Goal: Task Accomplishment & Management: Use online tool/utility

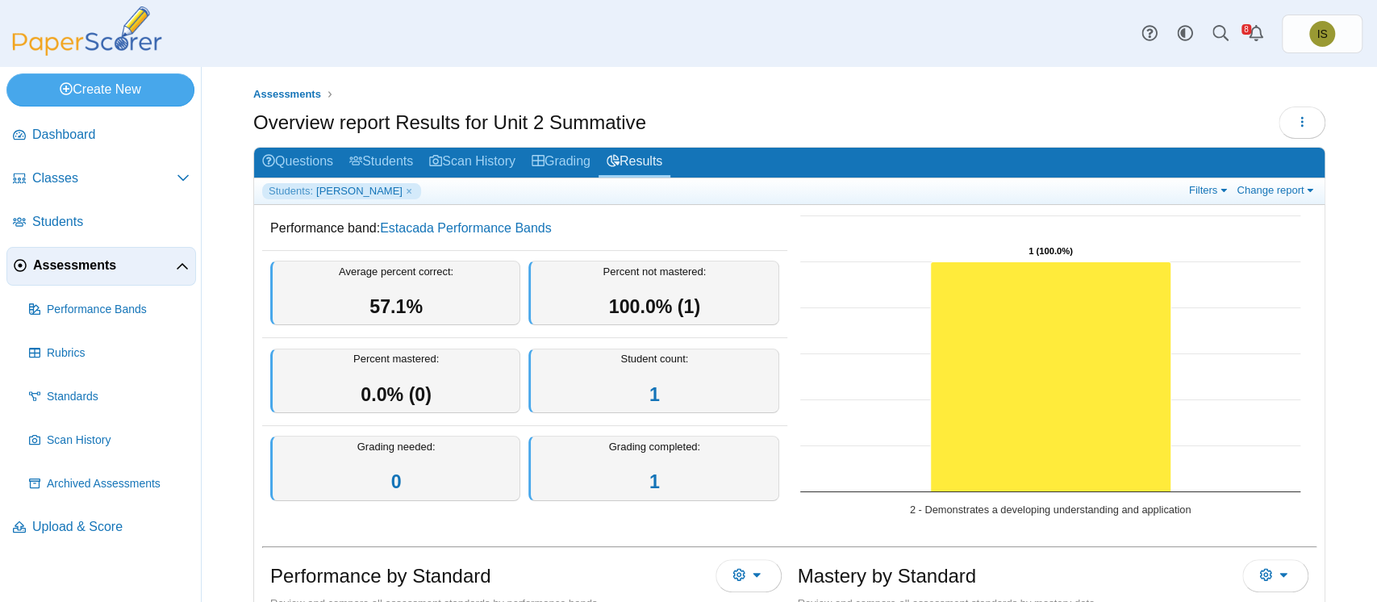
click at [66, 265] on span "Assessments" at bounding box center [104, 266] width 143 height 18
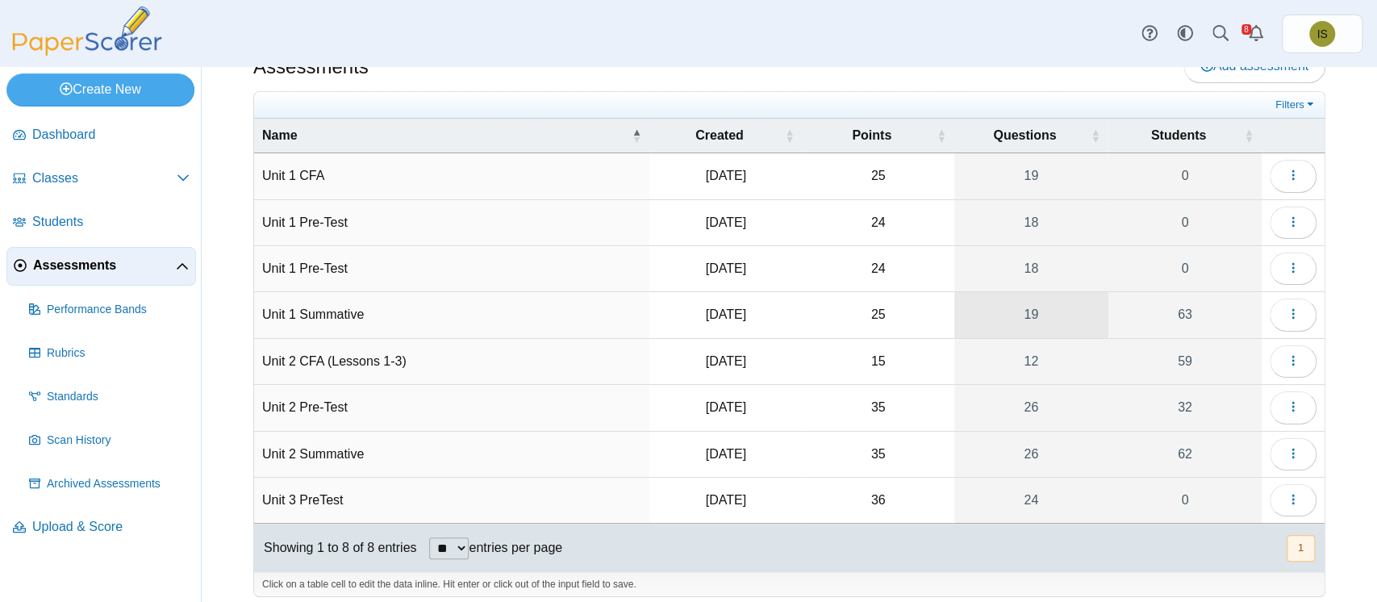
scroll to position [44, 0]
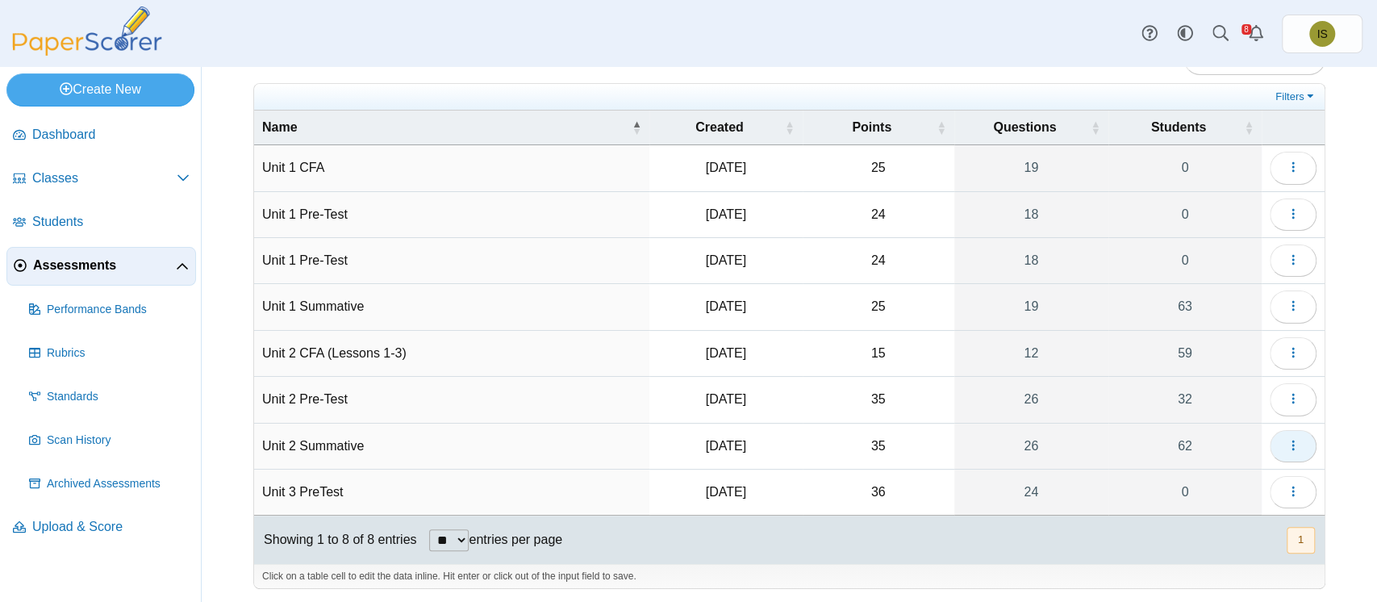
click at [1287, 442] on icon "button" at bounding box center [1293, 445] width 13 height 13
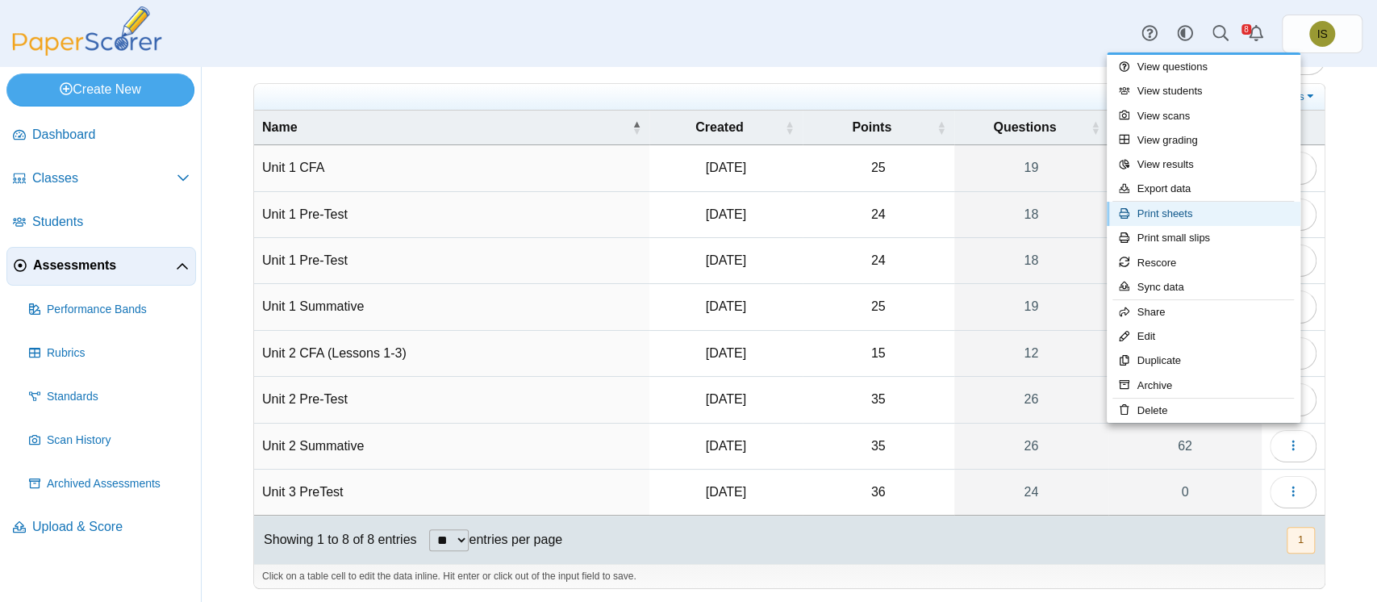
click at [1193, 219] on link "Print sheets" at bounding box center [1204, 214] width 194 height 24
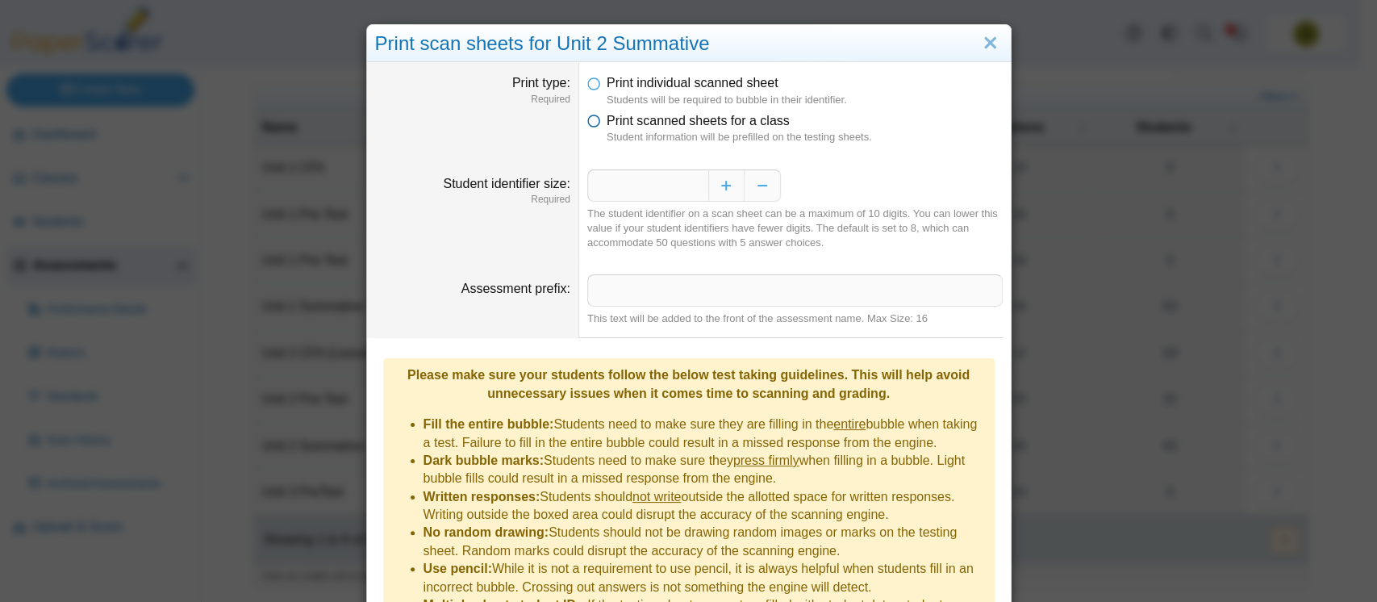
click at [587, 122] on icon at bounding box center [593, 117] width 13 height 11
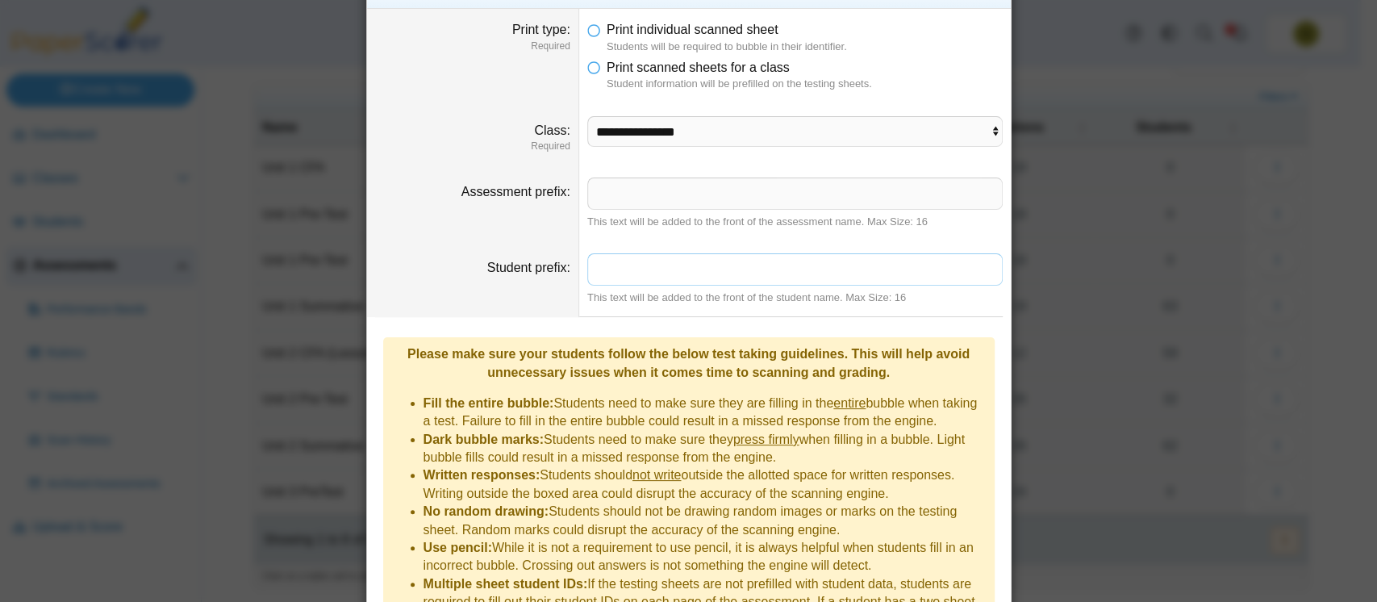
scroll to position [58, 0]
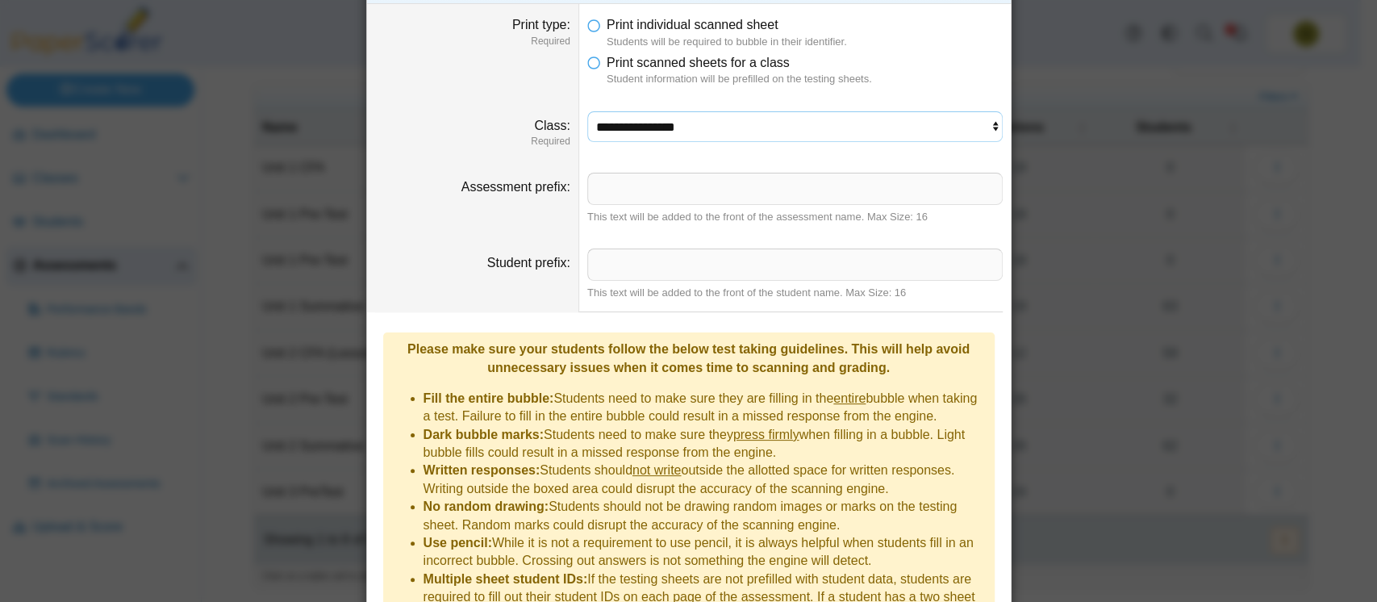
click at [834, 127] on select "**********" at bounding box center [795, 126] width 416 height 31
select select "**********"
click at [587, 111] on select "**********" at bounding box center [795, 126] width 416 height 31
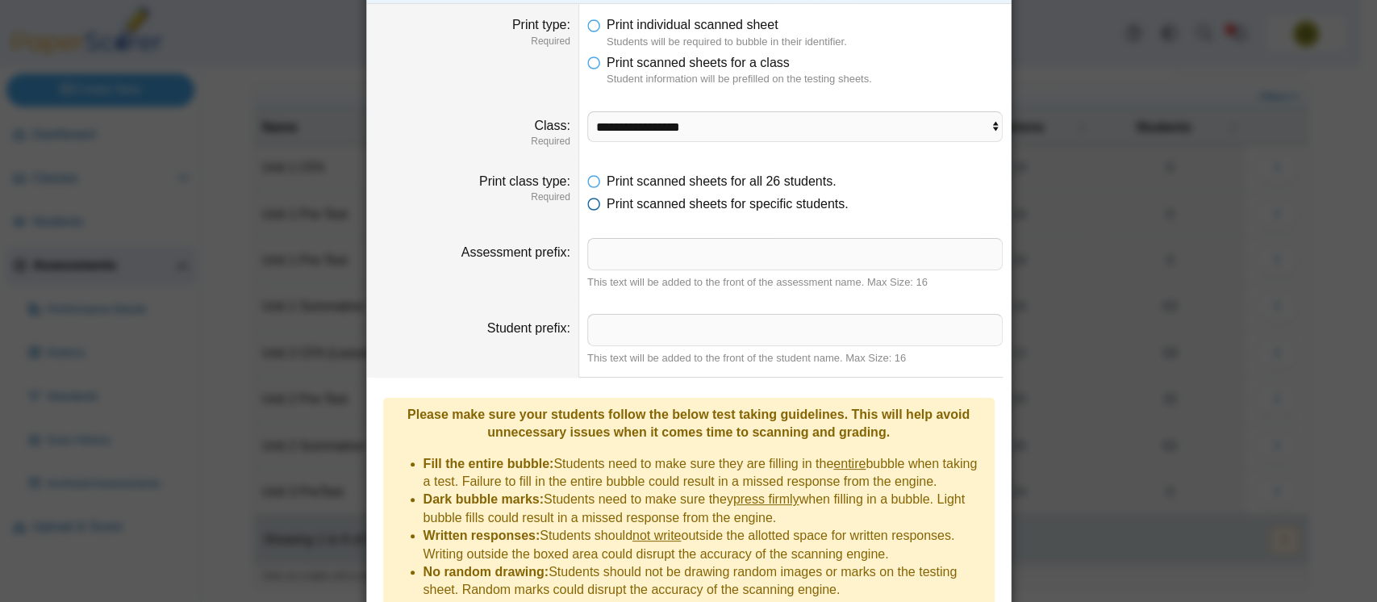
click at [587, 203] on icon at bounding box center [593, 200] width 13 height 11
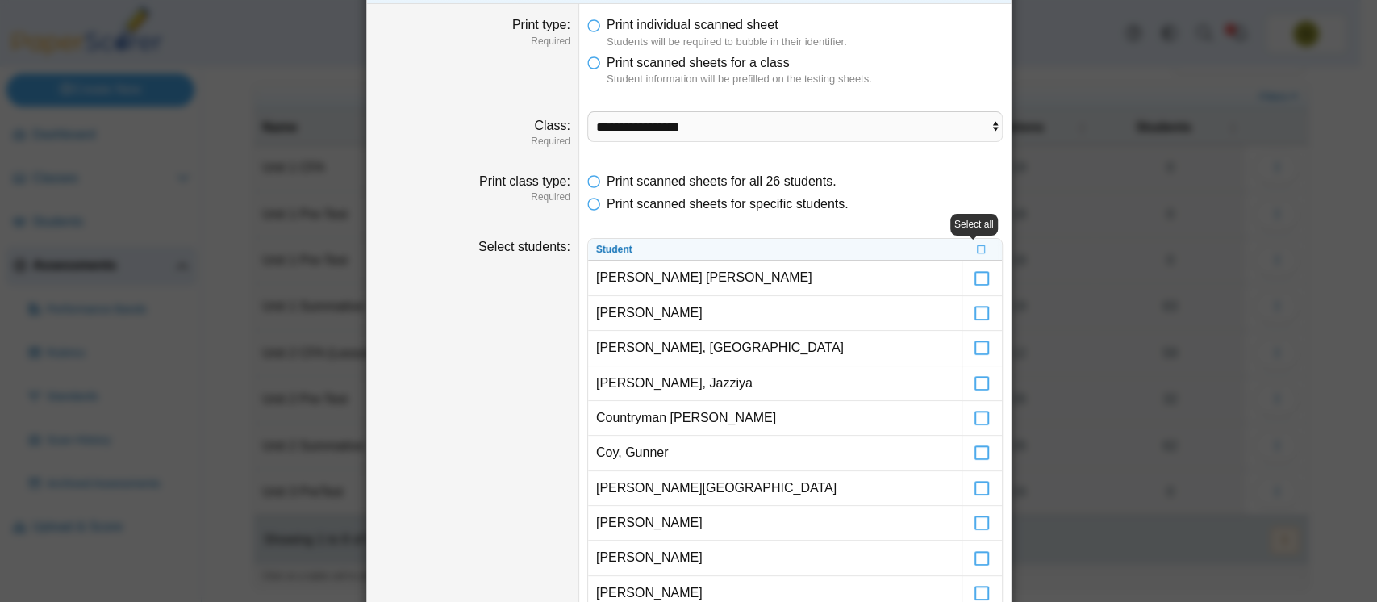
scroll to position [148, 0]
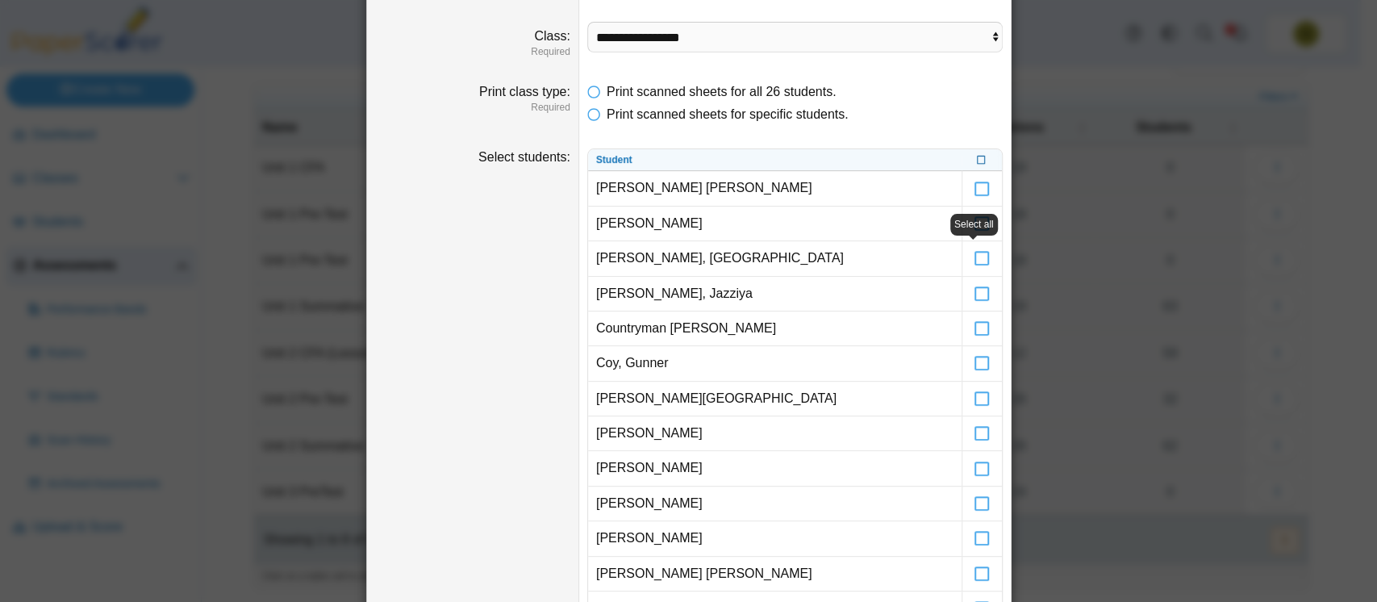
click at [977, 165] on label at bounding box center [982, 160] width 10 height 14
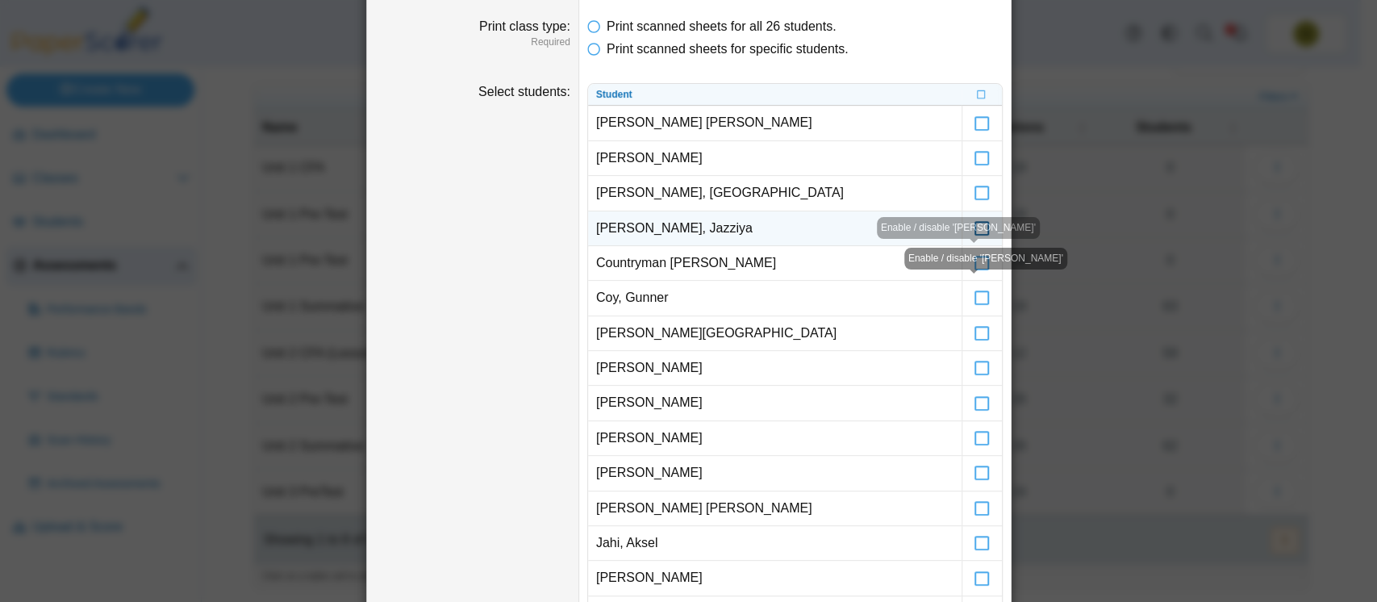
scroll to position [214, 0]
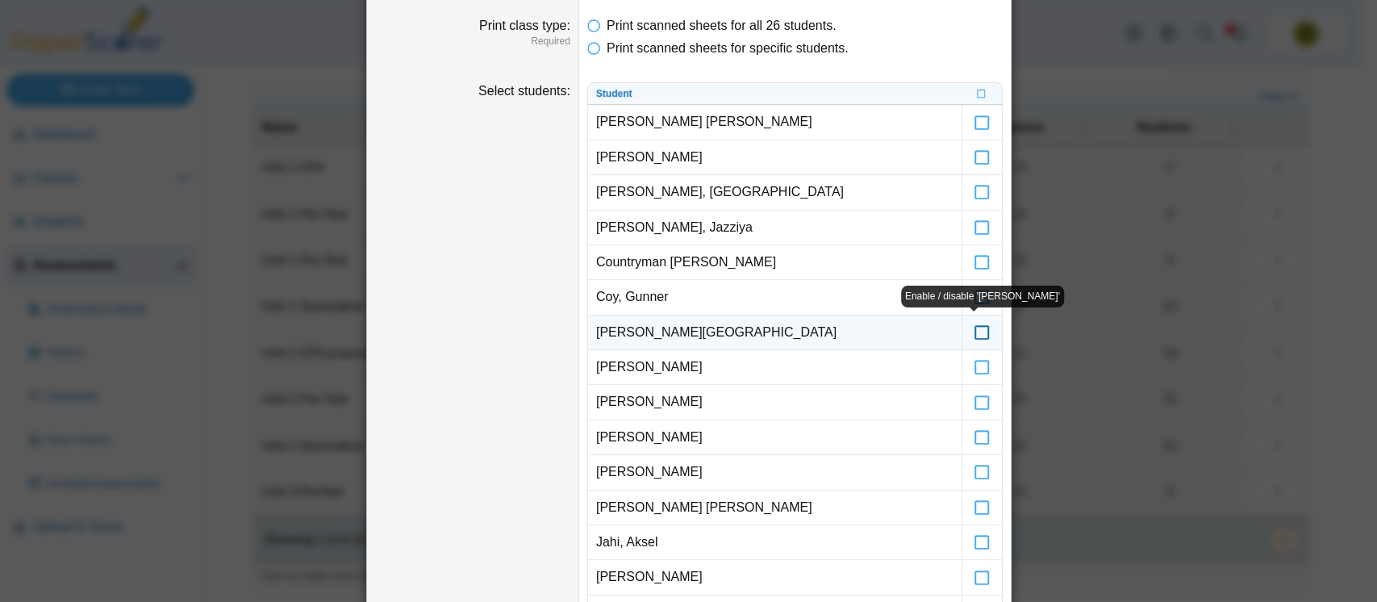
click at [975, 330] on icon at bounding box center [982, 325] width 16 height 15
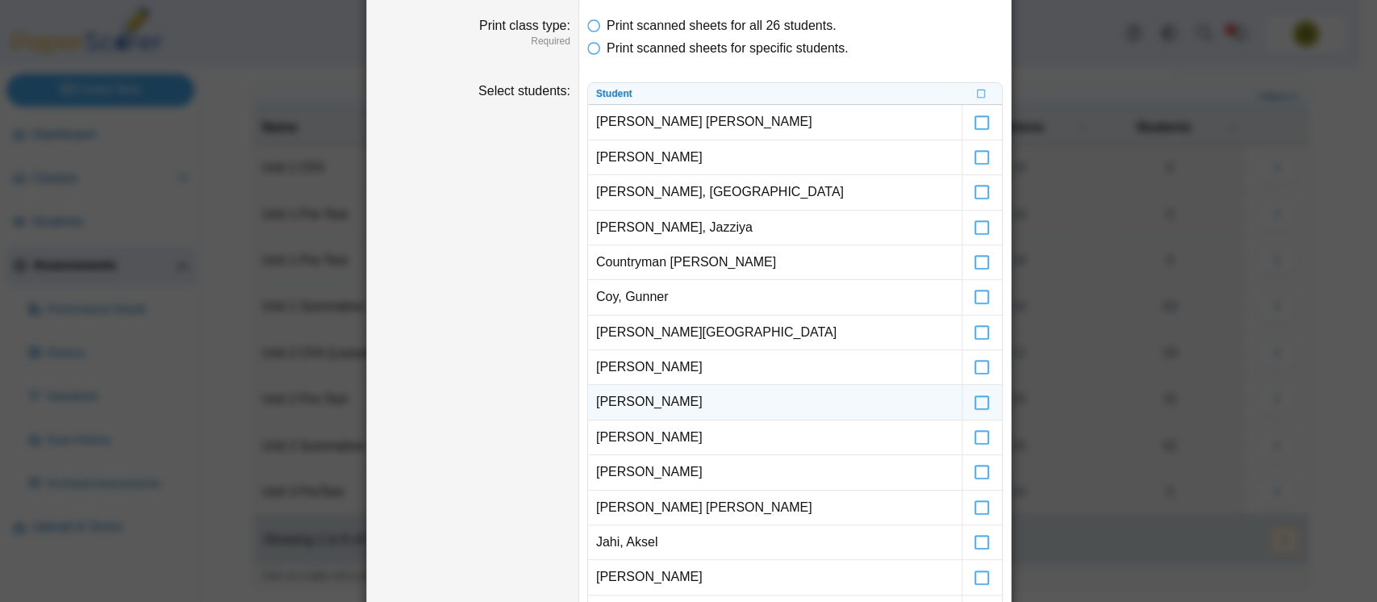
scroll to position [1167, 0]
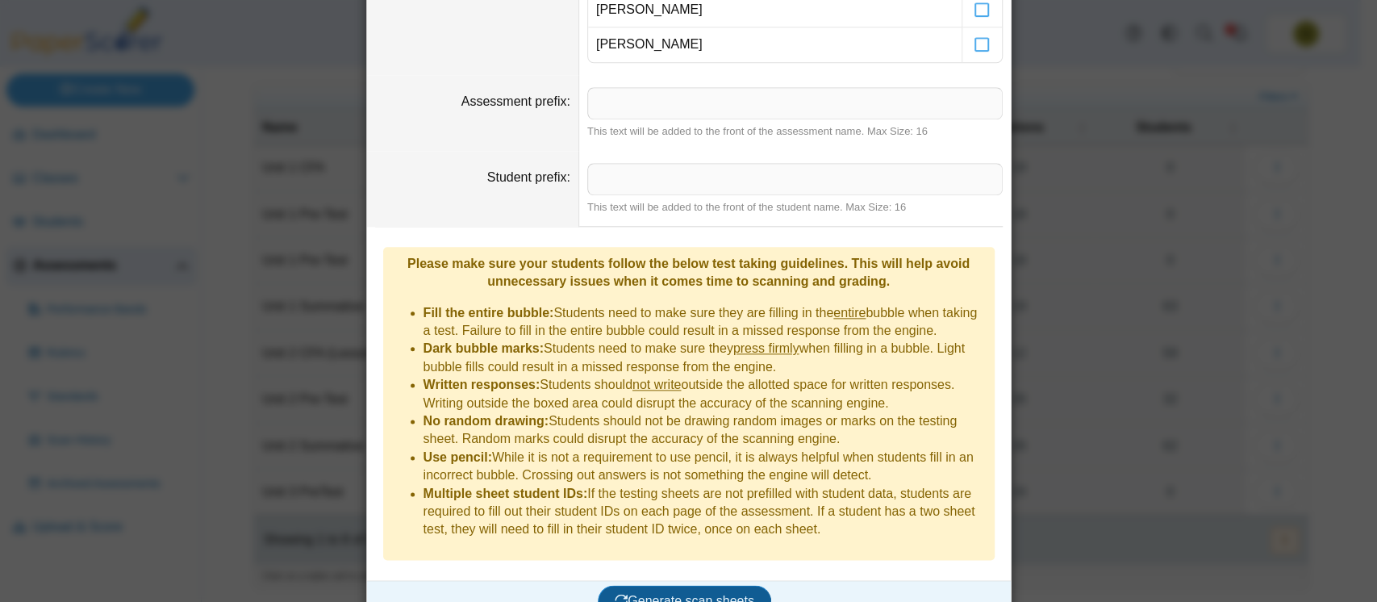
click at [655, 594] on span "Generate scan sheets" at bounding box center [685, 601] width 140 height 14
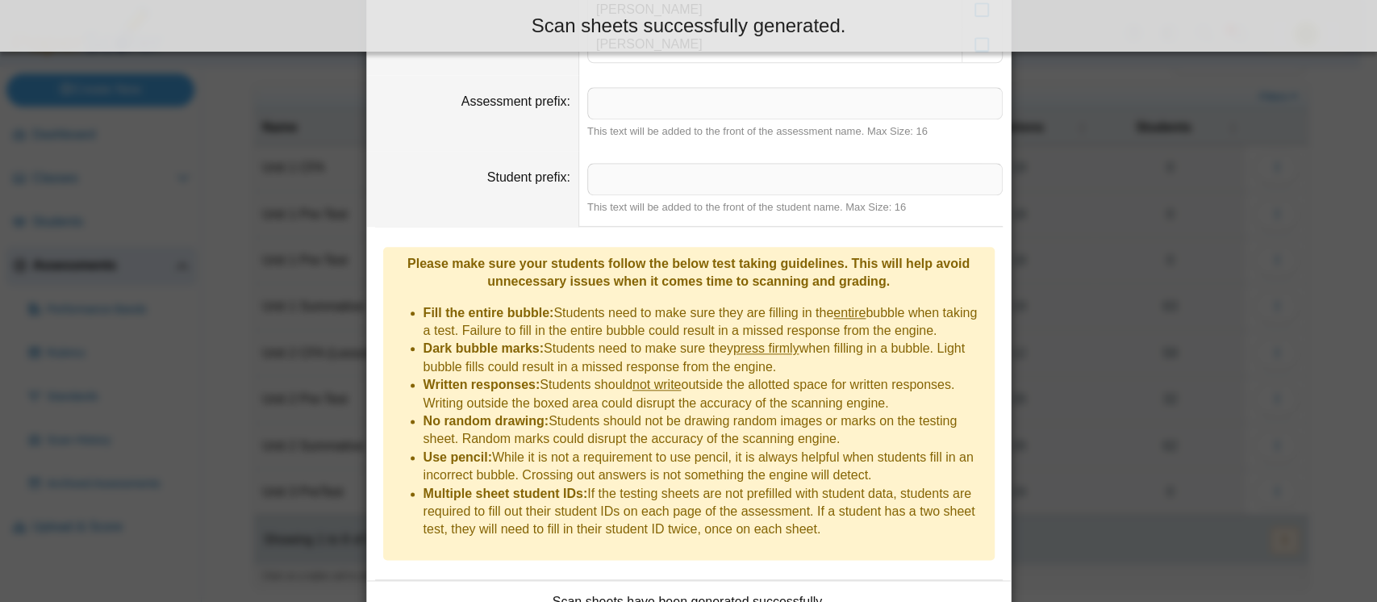
scroll to position [1297, 0]
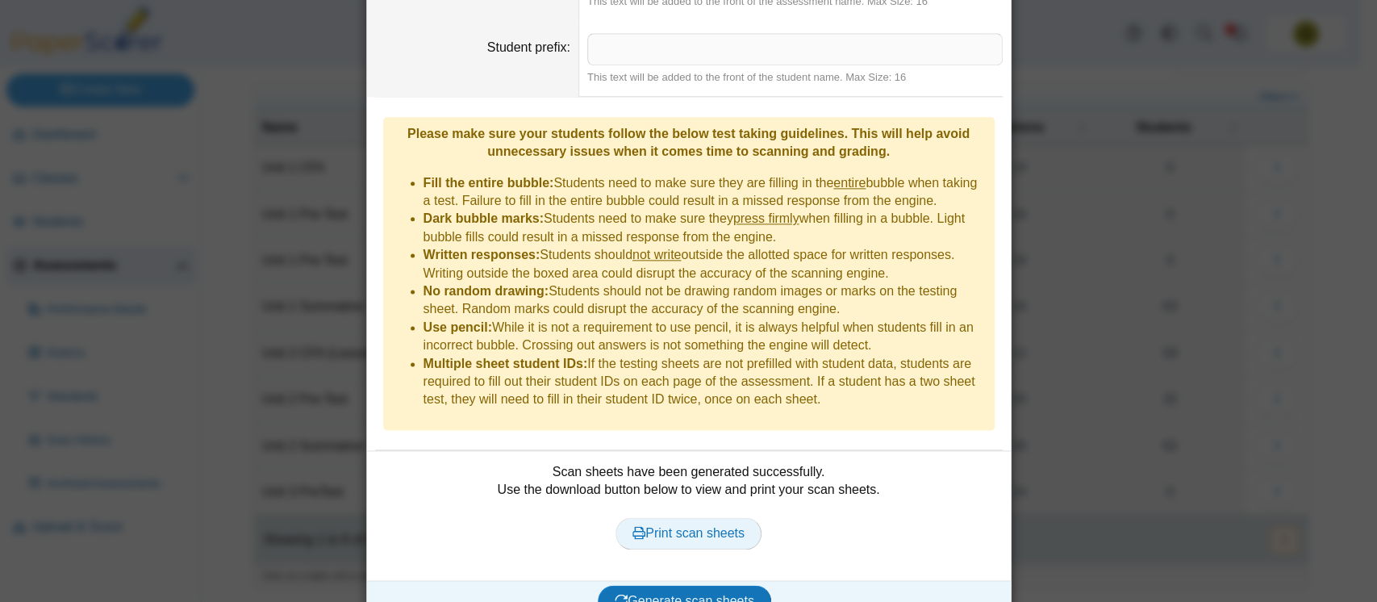
click at [689, 526] on span "Print scan sheets" at bounding box center [689, 533] width 112 height 14
